Goal: Information Seeking & Learning: Learn about a topic

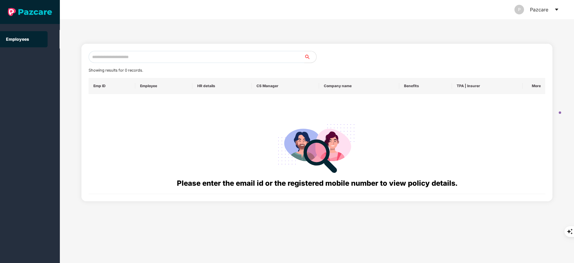
click at [108, 59] on input "text" at bounding box center [197, 57] width 216 height 12
paste input "**********"
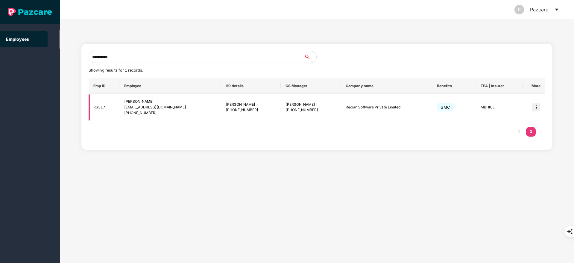
type input "**********"
click at [537, 104] on img at bounding box center [536, 107] width 8 height 8
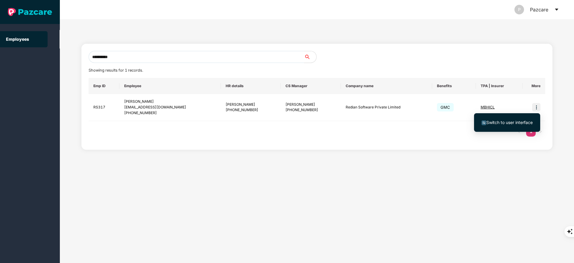
click at [517, 116] on li "Switch to user interface" at bounding box center [507, 122] width 66 height 13
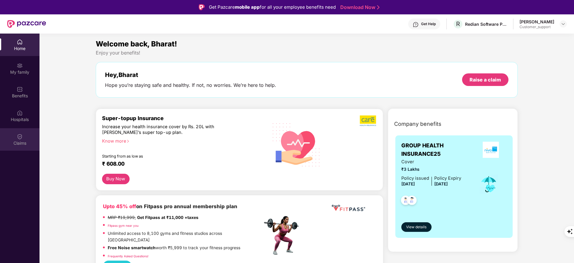
click at [31, 140] on div "Claims" at bounding box center [20, 143] width 40 height 6
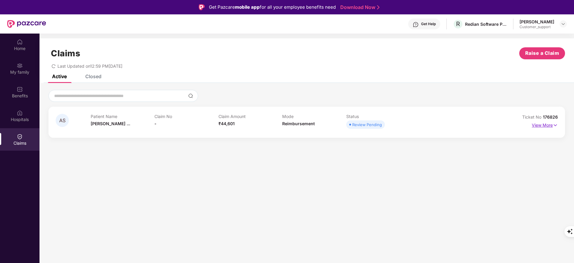
click at [542, 122] on p "View More" at bounding box center [545, 124] width 26 height 8
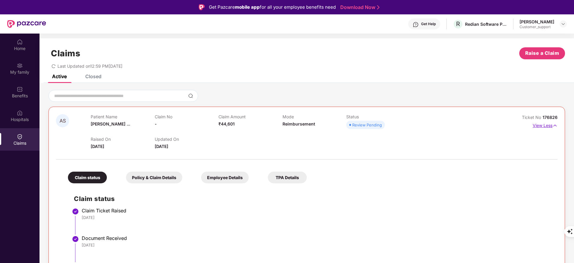
click at [549, 126] on p "View Less" at bounding box center [545, 125] width 25 height 8
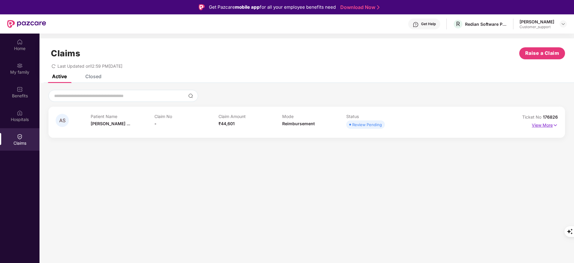
click at [549, 126] on p "View More" at bounding box center [545, 124] width 26 height 8
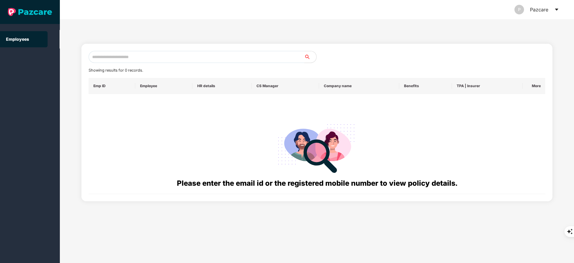
click at [152, 58] on input "text" at bounding box center [197, 57] width 216 height 12
paste input "**********"
type input "*"
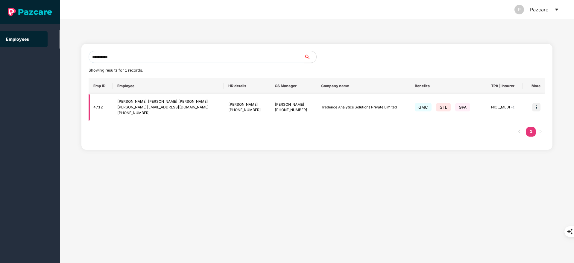
type input "**********"
click at [536, 108] on img at bounding box center [536, 107] width 8 height 8
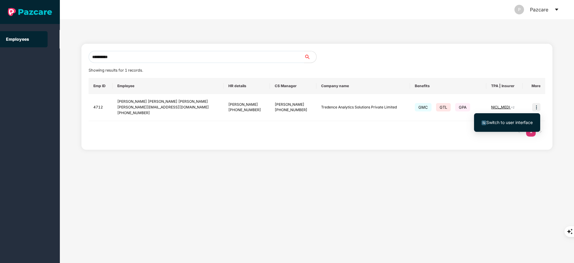
click at [524, 119] on li "Switch to user interface" at bounding box center [507, 122] width 66 height 13
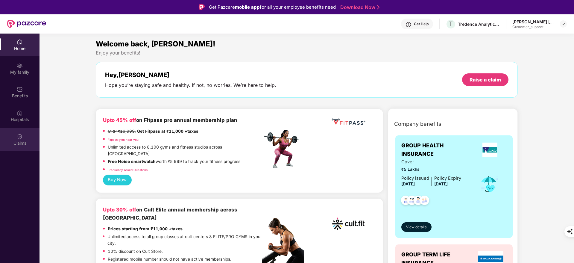
click at [16, 140] on div "Claims" at bounding box center [20, 139] width 40 height 22
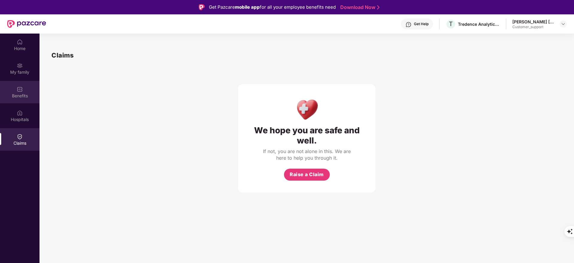
click at [18, 90] on img at bounding box center [20, 89] width 6 height 6
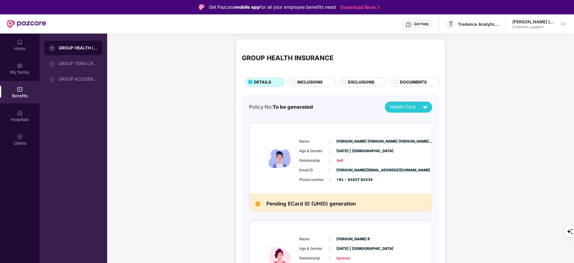
click at [298, 78] on div "INCLUSIONS" at bounding box center [312, 82] width 48 height 9
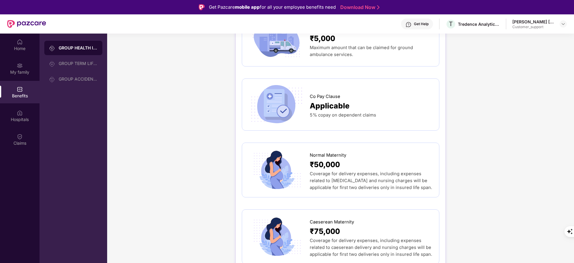
scroll to position [645, 0]
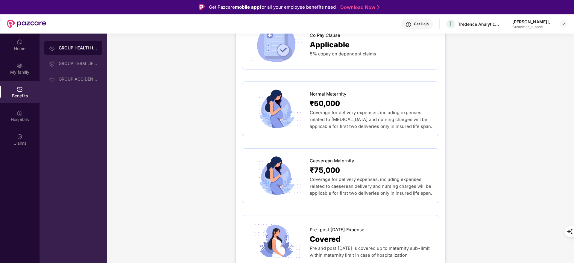
click at [350, 164] on div "₹75,000" at bounding box center [371, 170] width 123 height 12
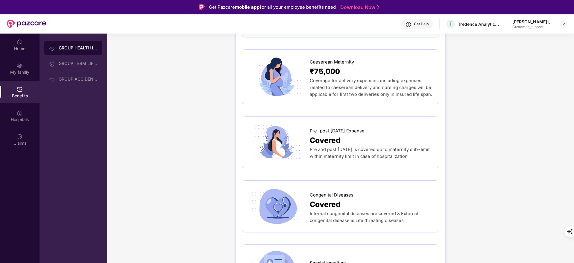
scroll to position [783, 0]
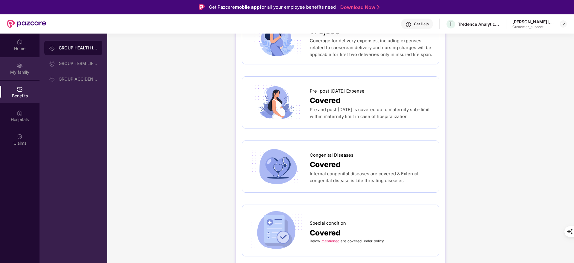
click at [21, 60] on div "My family" at bounding box center [20, 68] width 40 height 22
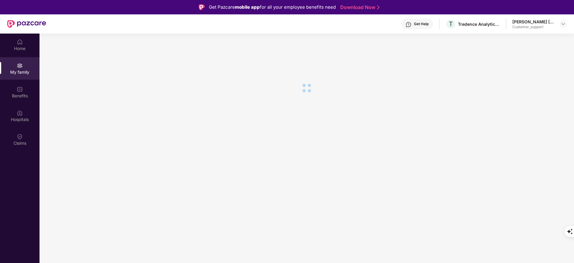
scroll to position [0, 0]
click at [22, 43] on img at bounding box center [20, 42] width 6 height 6
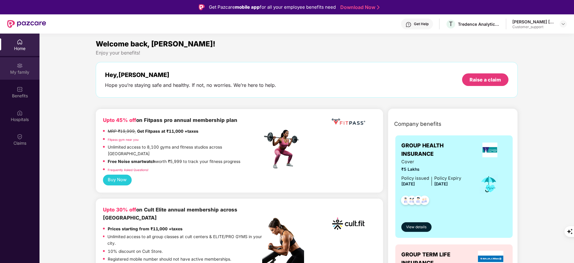
click at [27, 68] on div "My family" at bounding box center [20, 68] width 40 height 22
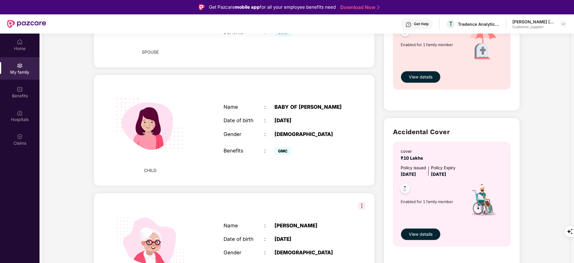
scroll to position [330, 0]
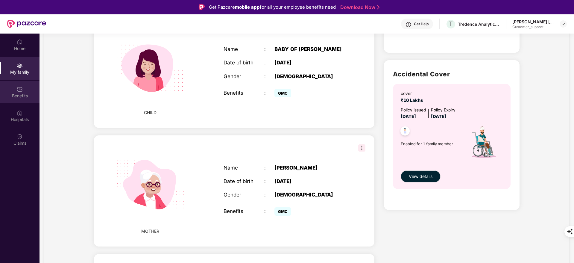
click at [2, 90] on div "Benefits" at bounding box center [20, 92] width 40 height 22
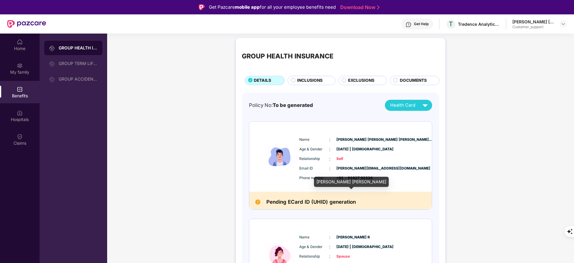
scroll to position [1, 0]
click at [307, 79] on span "INCLUSIONS" at bounding box center [309, 81] width 25 height 7
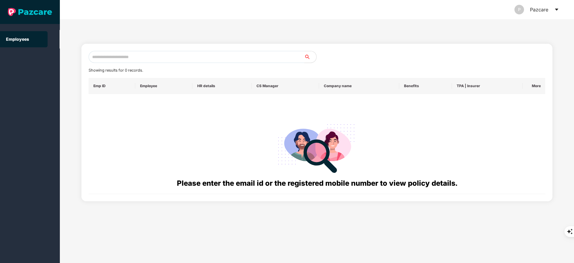
click at [142, 60] on input "text" at bounding box center [197, 57] width 216 height 12
paste input "**********"
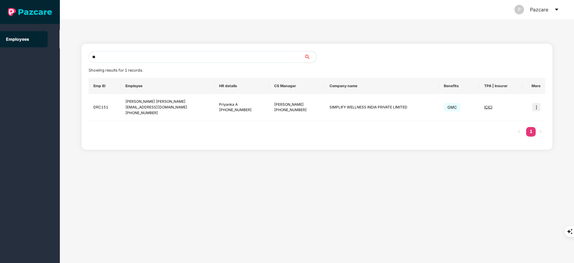
type input "*"
paste input "**********"
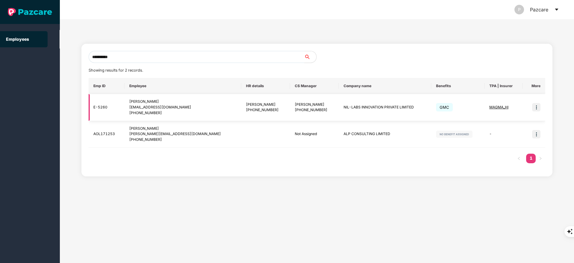
type input "**********"
click at [535, 103] on img at bounding box center [536, 107] width 8 height 8
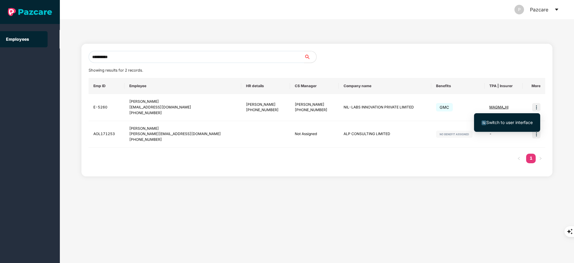
click at [517, 121] on span "Switch to user interface" at bounding box center [509, 122] width 46 height 5
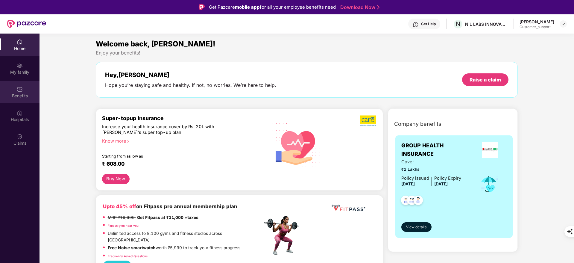
click at [22, 98] on div "Benefits" at bounding box center [20, 96] width 40 height 6
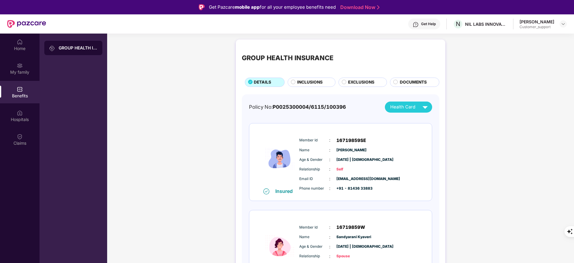
click at [350, 83] on span "EXCLUSIONS" at bounding box center [361, 82] width 26 height 7
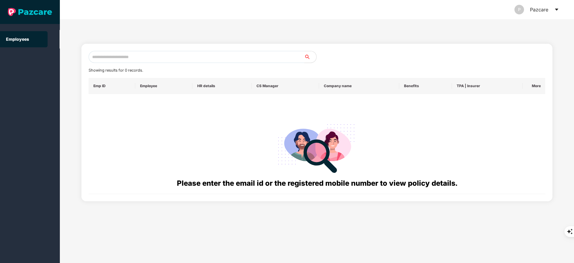
click at [116, 57] on input "text" at bounding box center [197, 57] width 216 height 12
paste input "**********"
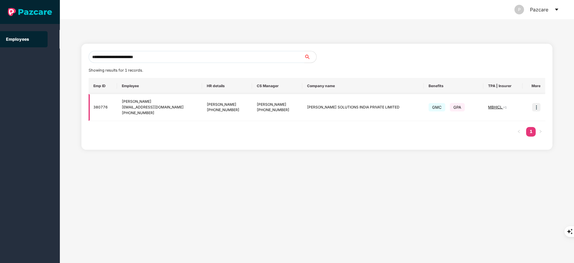
type input "**********"
click at [537, 105] on img at bounding box center [536, 107] width 8 height 8
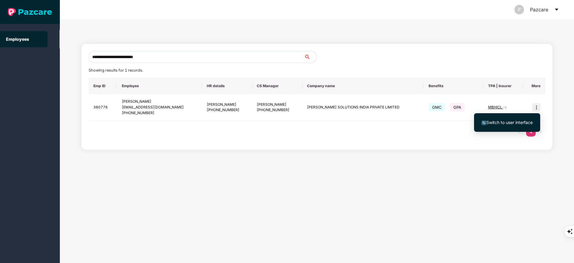
click at [517, 119] on span "Switch to user interface" at bounding box center [507, 122] width 51 height 7
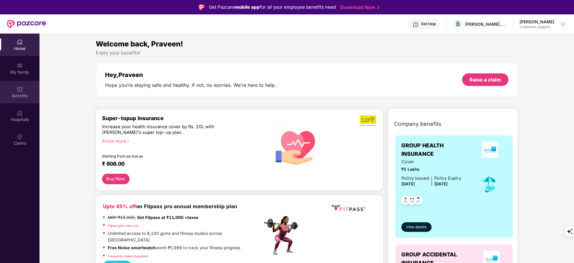
click at [29, 97] on div "Benefits" at bounding box center [20, 96] width 40 height 6
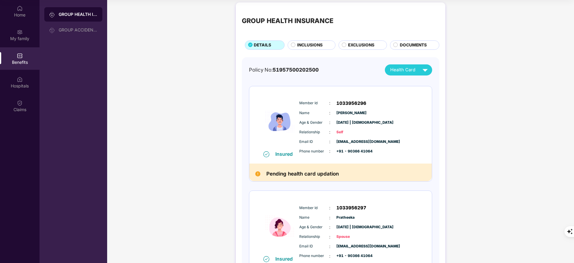
scroll to position [3, 0]
click at [421, 66] on img at bounding box center [425, 70] width 10 height 10
click at [427, 83] on img at bounding box center [429, 84] width 4 height 4
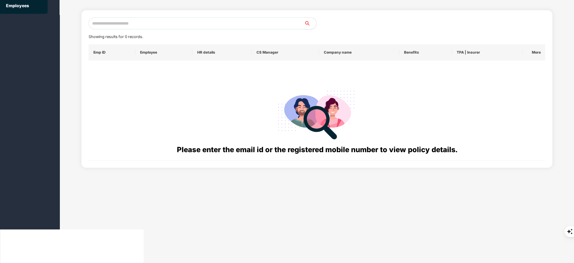
scroll to position [0, 0]
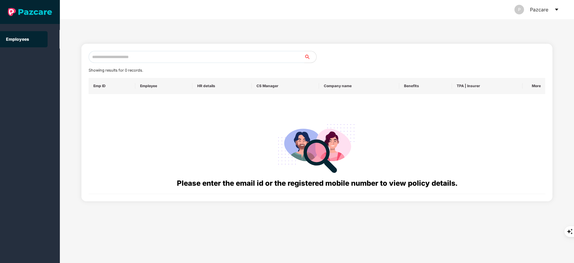
click at [169, 60] on input "text" at bounding box center [197, 57] width 216 height 12
paste input "**********"
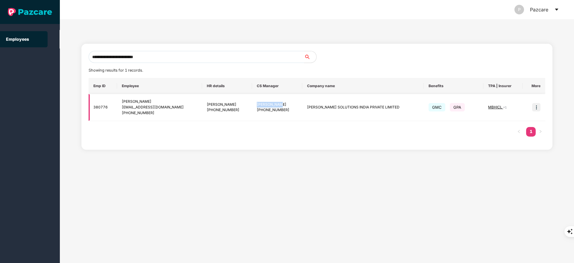
drag, startPoint x: 255, startPoint y: 104, endPoint x: 275, endPoint y: 105, distance: 20.1
click at [275, 105] on div "[PERSON_NAME]" at bounding box center [277, 105] width 41 height 6
copy div "[PERSON_NAME]"
drag, startPoint x: 124, startPoint y: 102, endPoint x: 159, endPoint y: 119, distance: 39.0
click at [159, 119] on td "[PERSON_NAME] [PERSON_NAME][EMAIL_ADDRESS][DOMAIN_NAME] [PHONE_NUMBER]" at bounding box center [159, 107] width 85 height 27
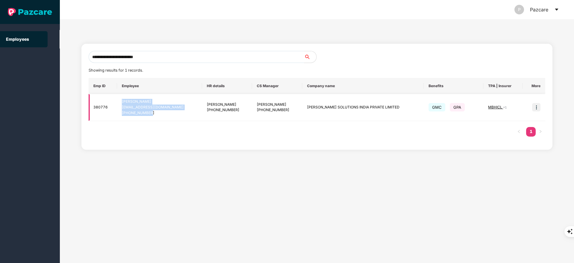
copy div "[PERSON_NAME] [PERSON_NAME][EMAIL_ADDRESS][DOMAIN_NAME] [PHONE_NUMBER]"
drag, startPoint x: 308, startPoint y: 108, endPoint x: 395, endPoint y: 114, distance: 87.9
click at [395, 114] on td "[PERSON_NAME] SOLUTIONS INDIA PRIVATE LIMITED" at bounding box center [362, 107] width 121 height 27
copy td "[PERSON_NAME] SOLUTIONS INDIA PRIVATE LIMITED"
drag, startPoint x: 262, startPoint y: 111, endPoint x: 287, endPoint y: 112, distance: 25.5
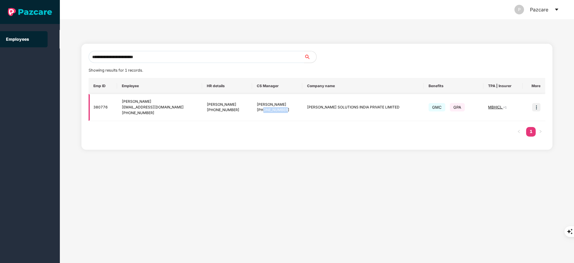
click at [287, 112] on div "[PHONE_NUMBER]" at bounding box center [277, 110] width 41 height 6
copy div "8910286300"
click at [169, 58] on input "**********" at bounding box center [197, 57] width 216 height 12
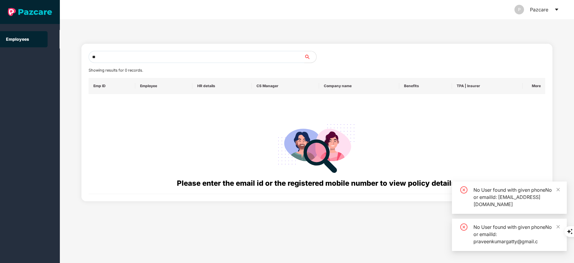
type input "*"
paste input "**********"
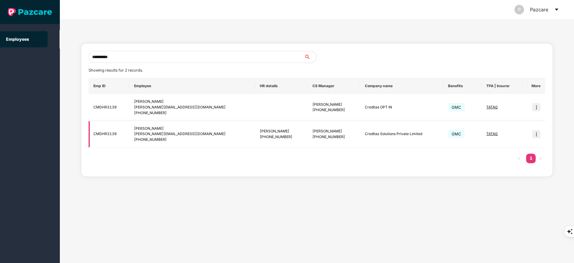
type input "**********"
click at [541, 133] on img at bounding box center [536, 134] width 8 height 8
click at [521, 147] on span "Switch to user interface" at bounding box center [509, 149] width 46 height 5
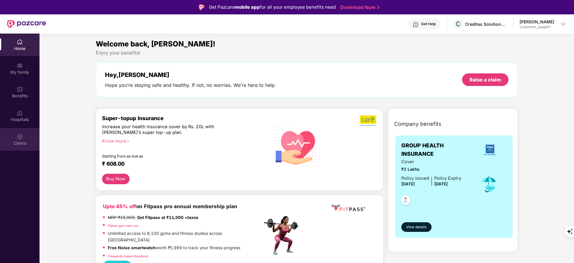
click at [20, 142] on div "Claims" at bounding box center [20, 143] width 40 height 6
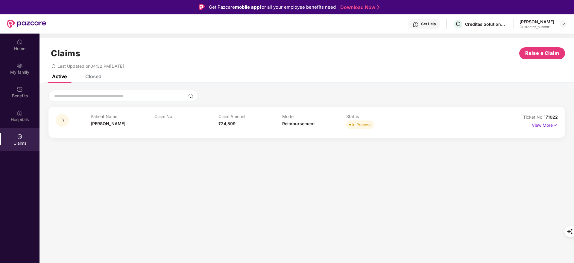
click at [546, 124] on p "View More" at bounding box center [545, 124] width 26 height 8
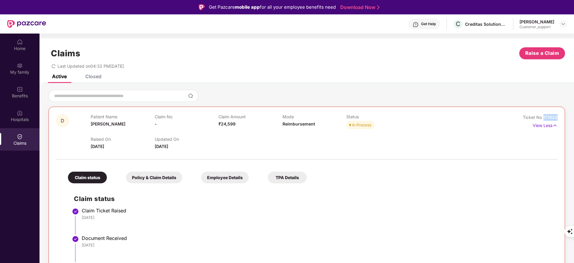
drag, startPoint x: 543, startPoint y: 118, endPoint x: 566, endPoint y: 118, distance: 23.1
click at [566, 118] on div "D Patient Name [PERSON_NAME] Claim No - Claim Amount ₹24,599 Mode Reimbursement…" at bounding box center [307, 213] width 535 height 246
copy span "171022"
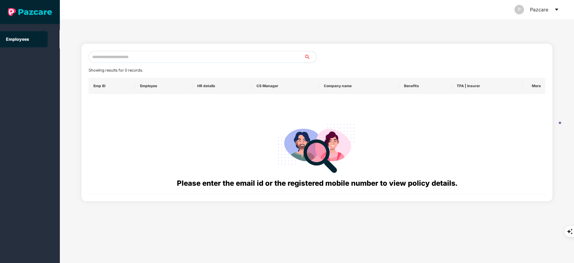
drag, startPoint x: 105, startPoint y: 49, endPoint x: 105, endPoint y: 54, distance: 4.8
click at [105, 54] on div "Showing results for 0 records. Emp ID Employee HR details CS Manager Company na…" at bounding box center [316, 122] width 471 height 157
click at [105, 54] on input "text" at bounding box center [197, 57] width 216 height 12
paste input "**********"
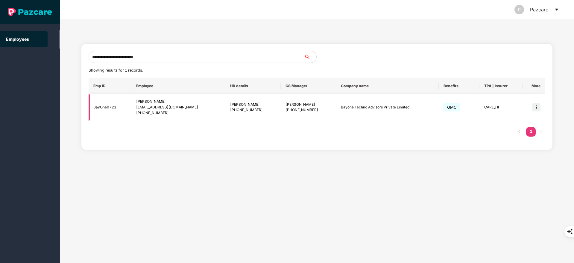
type input "**********"
click at [539, 105] on img at bounding box center [536, 107] width 8 height 8
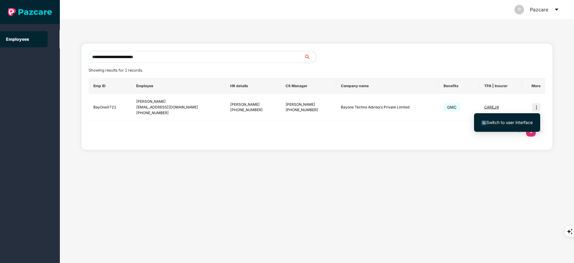
click at [517, 118] on li "Switch to user interface" at bounding box center [507, 122] width 66 height 13
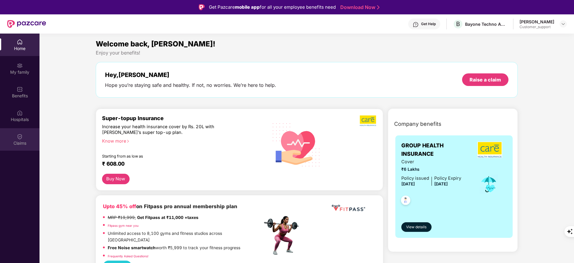
click at [26, 134] on div "Claims" at bounding box center [20, 139] width 40 height 22
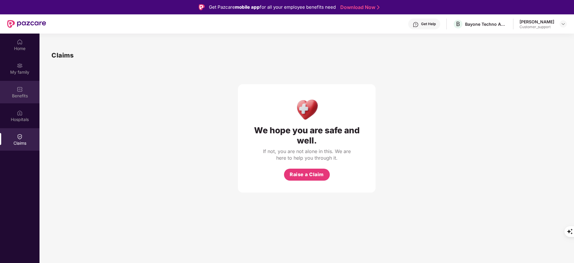
click at [16, 90] on div "Benefits" at bounding box center [20, 92] width 40 height 22
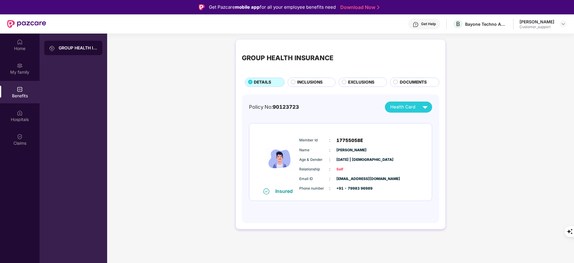
click at [313, 77] on div "GROUP HEALTH INSURANCE DETAILS INCLUSIONS EXCLUSIONS DOCUMENTS" at bounding box center [341, 66] width 198 height 41
click at [311, 82] on span "INCLUSIONS" at bounding box center [309, 82] width 25 height 7
